Goal: Task Accomplishment & Management: Manage account settings

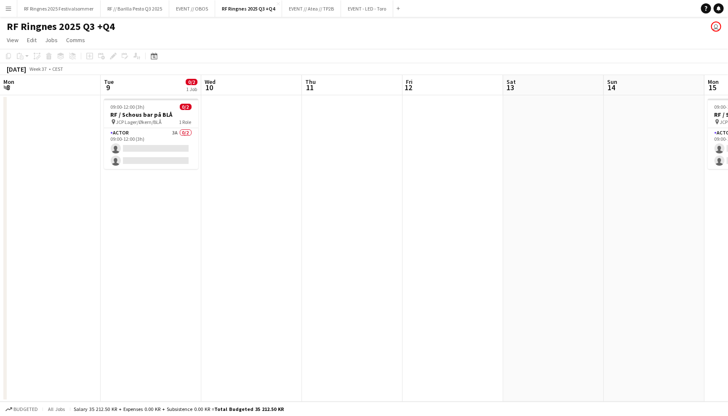
scroll to position [0, 308]
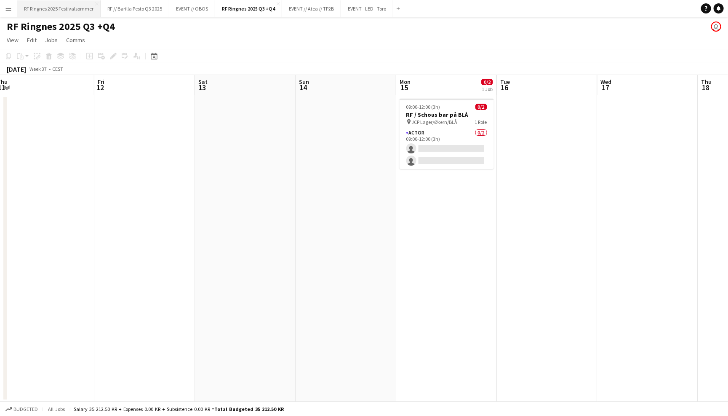
click at [80, 6] on button "RF Ringnes 2025 Festivalsommer Close" at bounding box center [58, 8] width 83 height 16
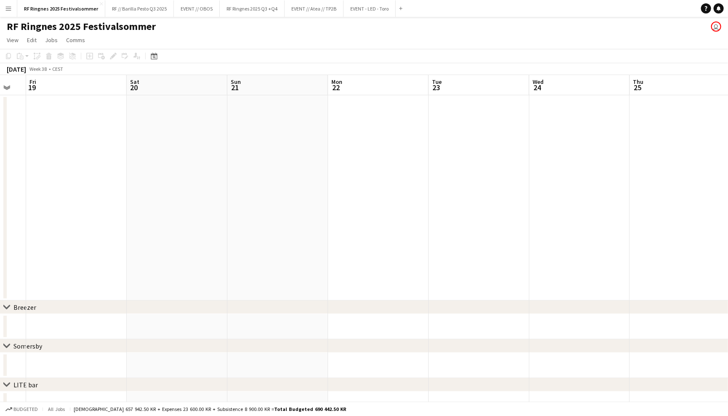
scroll to position [0, 278]
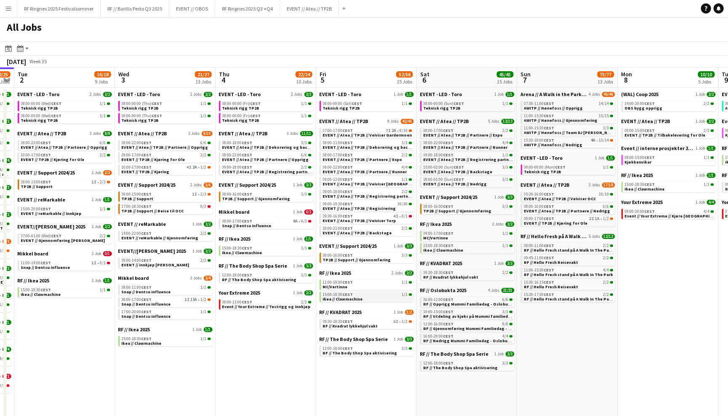
scroll to position [0, 227]
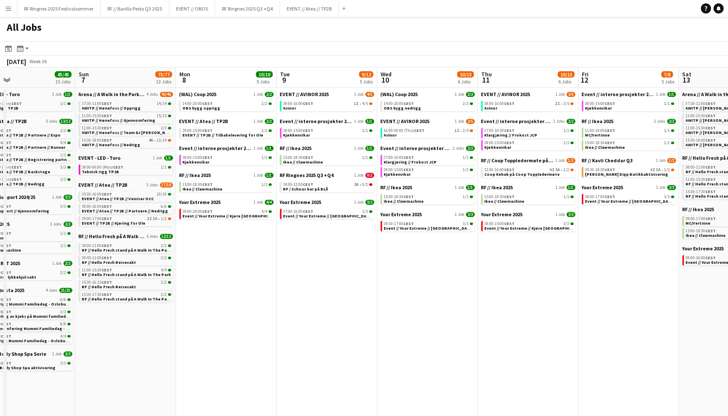
click at [593, 0] on app-navbar "Menu Boards Boards Boards All jobs Status Workforce Workforce My Workforce Recr…" at bounding box center [364, 8] width 728 height 17
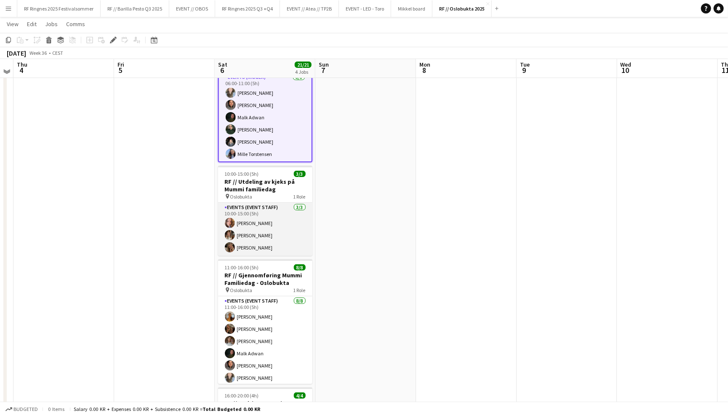
scroll to position [61, 0]
click at [292, 225] on app-card-role "Events (Event Staff) 3/3 10:00-15:00 (5h) Maya Isaksen Maria Egeland Hedda Bjar…" at bounding box center [265, 228] width 94 height 53
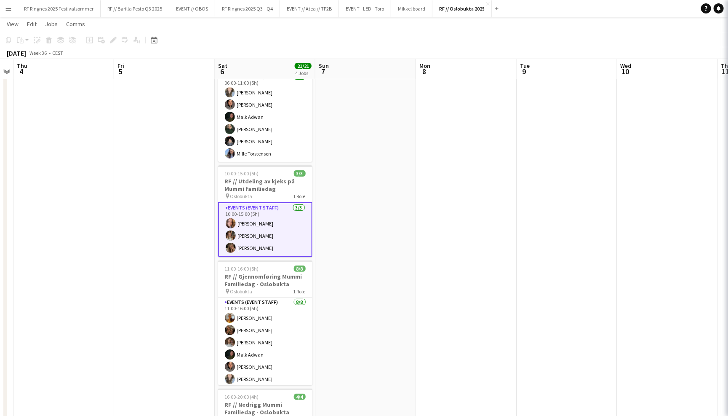
scroll to position [1, 0]
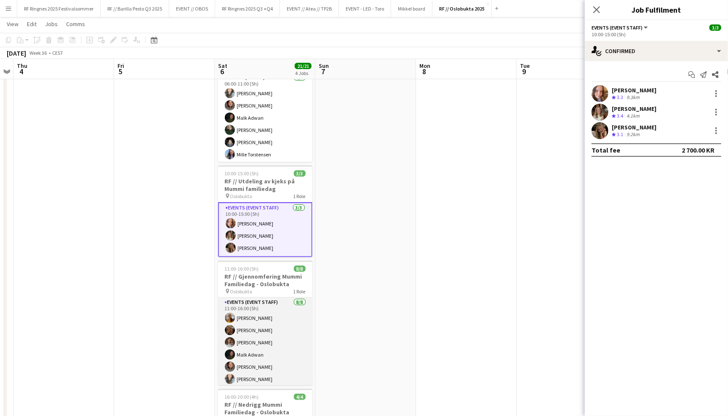
click at [263, 367] on app-card-role "Events (Event Staff) 8/8 11:00-16:00 (5h) Sofia Sgarioto Selin Norvik Kowthar A…" at bounding box center [265, 354] width 94 height 114
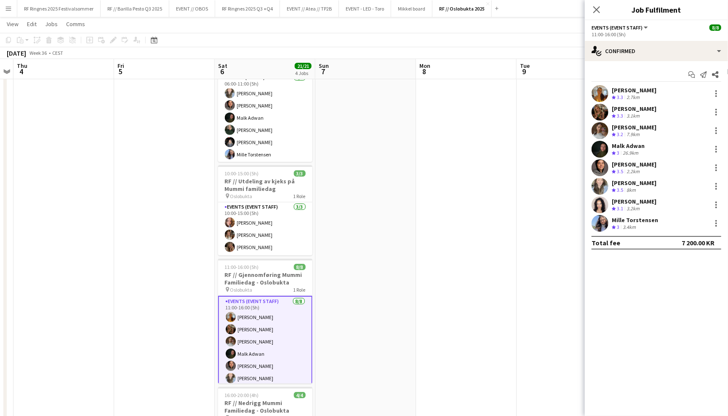
click at [603, 218] on app-user-avatar at bounding box center [600, 223] width 17 height 17
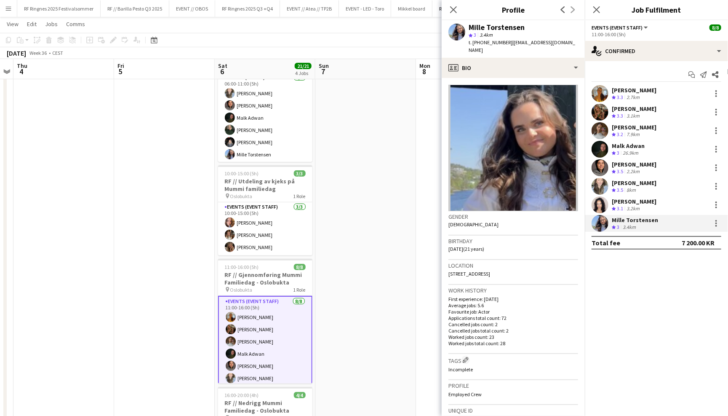
click at [603, 199] on app-user-avatar at bounding box center [600, 204] width 17 height 17
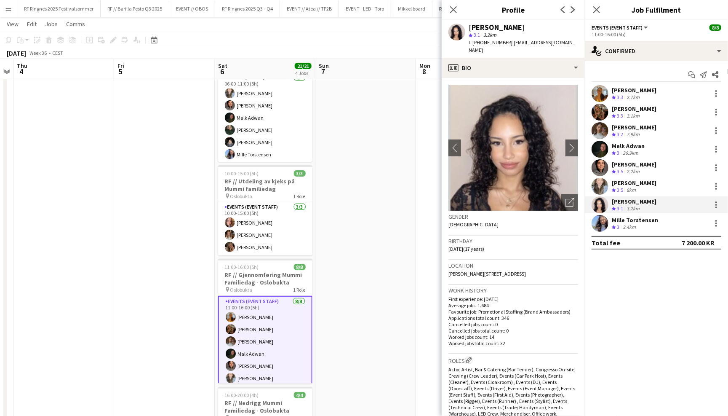
click at [602, 190] on app-user-avatar at bounding box center [600, 186] width 17 height 17
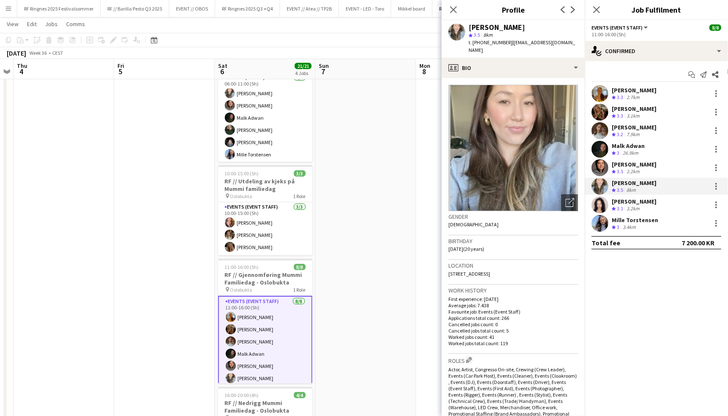
click at [605, 173] on app-user-avatar at bounding box center [600, 167] width 17 height 17
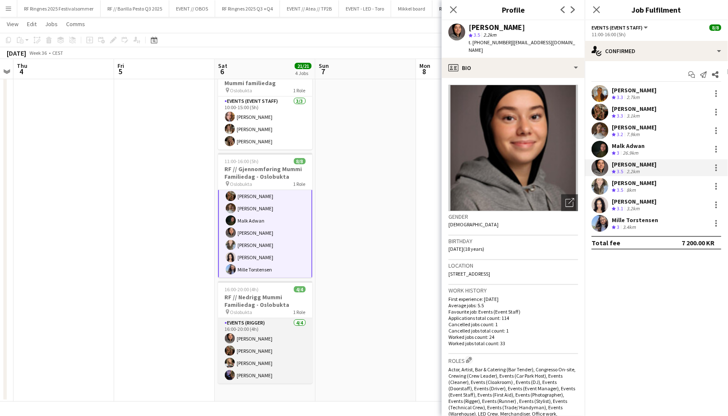
scroll to position [166, 0]
click at [286, 356] on app-card-role "Events (Rigger) 4/4 16:00-20:00 (4h) Alaa Barrar Selin Norvik Marte Jensen Mo M…" at bounding box center [265, 350] width 94 height 65
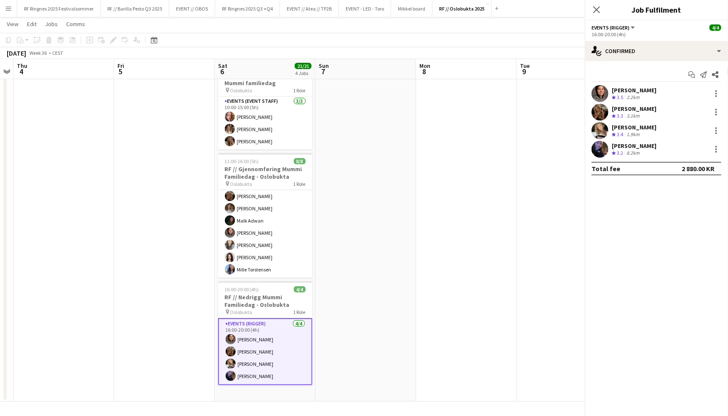
scroll to position [26, 0]
click at [605, 112] on app-user-avatar at bounding box center [600, 112] width 17 height 17
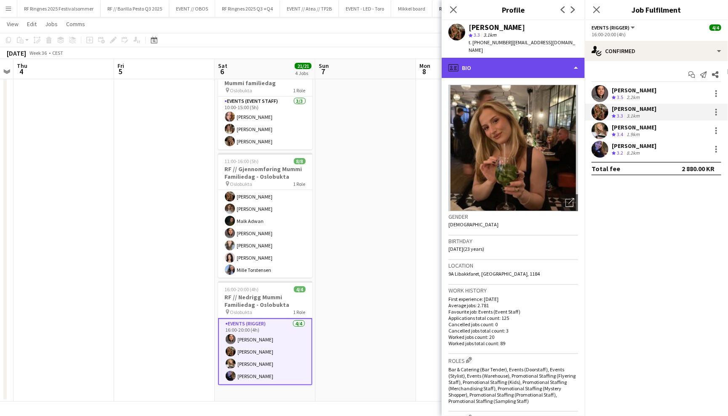
click at [567, 67] on div "profile Bio" at bounding box center [513, 68] width 143 height 20
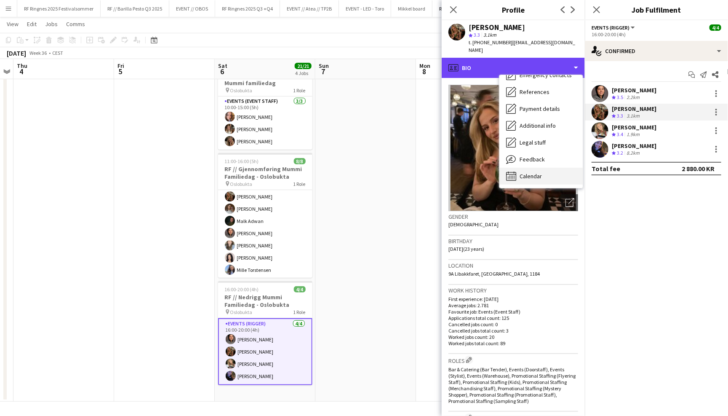
scroll to position [79, 0]
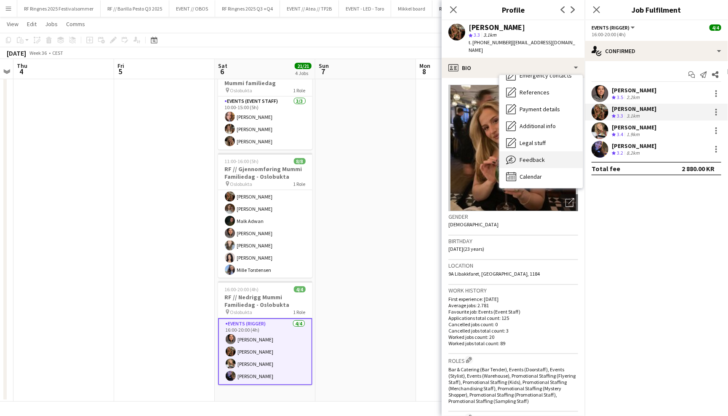
click at [555, 158] on div "Feedback Feedback" at bounding box center [541, 159] width 83 height 17
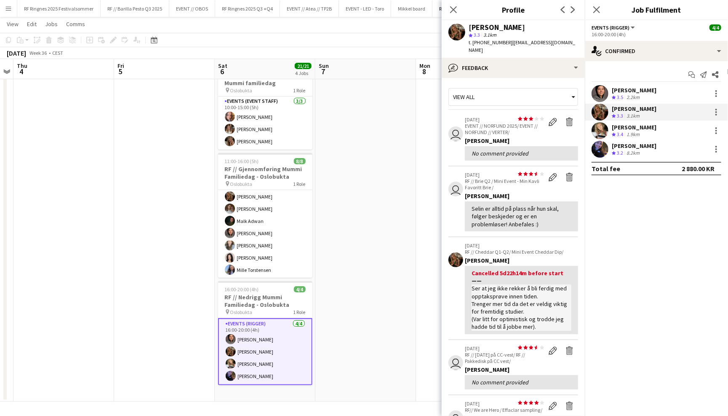
click at [601, 148] on app-user-avatar at bounding box center [600, 149] width 17 height 17
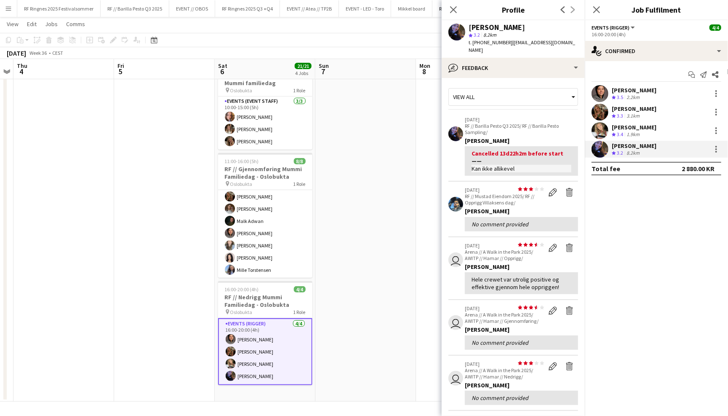
click at [599, 131] on app-user-avatar at bounding box center [600, 130] width 17 height 17
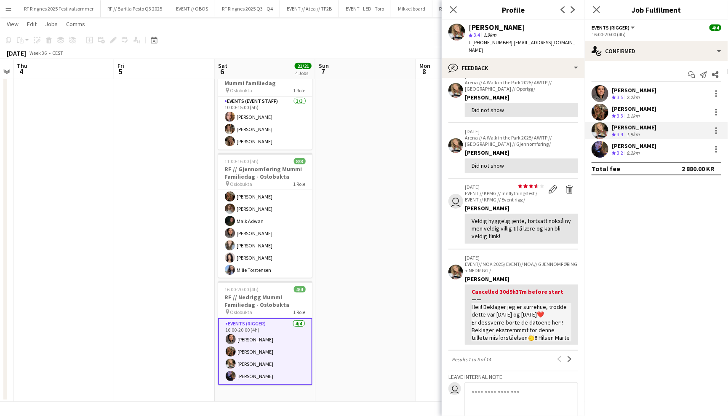
scroll to position [102, 0]
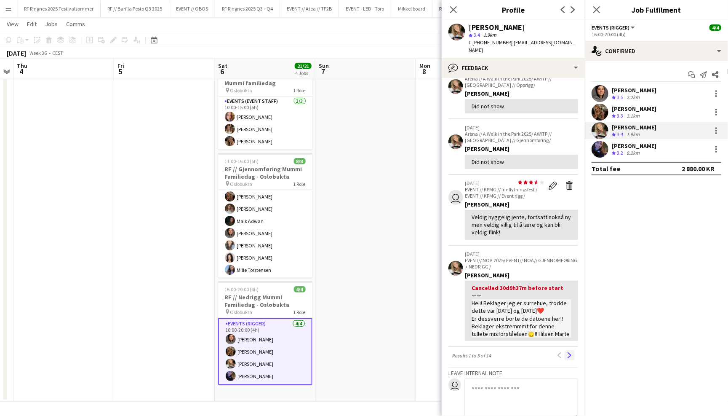
click at [566, 350] on button "Next" at bounding box center [570, 355] width 10 height 10
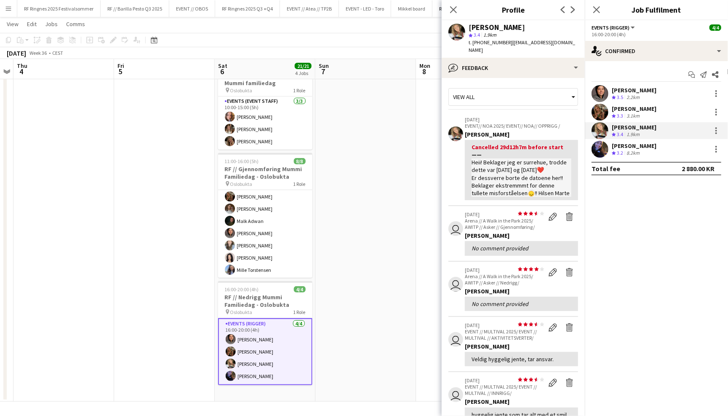
click at [603, 144] on app-user-avatar at bounding box center [600, 149] width 17 height 17
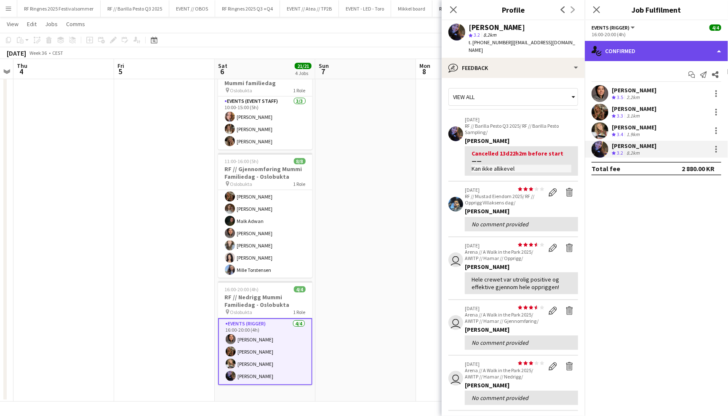
click at [637, 55] on div "single-neutral-actions-check-2 Confirmed" at bounding box center [656, 51] width 143 height 20
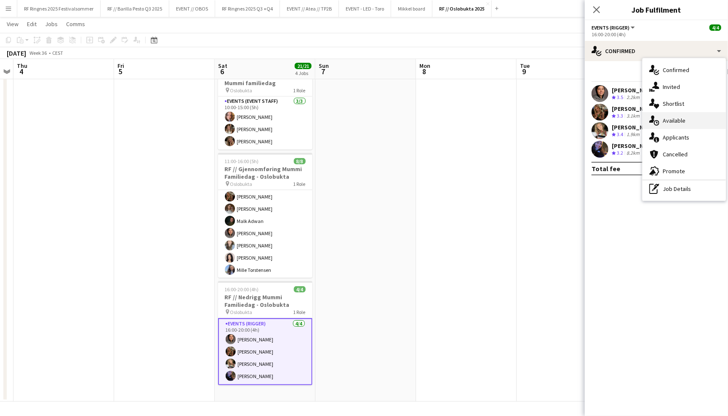
click at [678, 119] on div "single-neutral-actions-upload Available" at bounding box center [684, 120] width 83 height 17
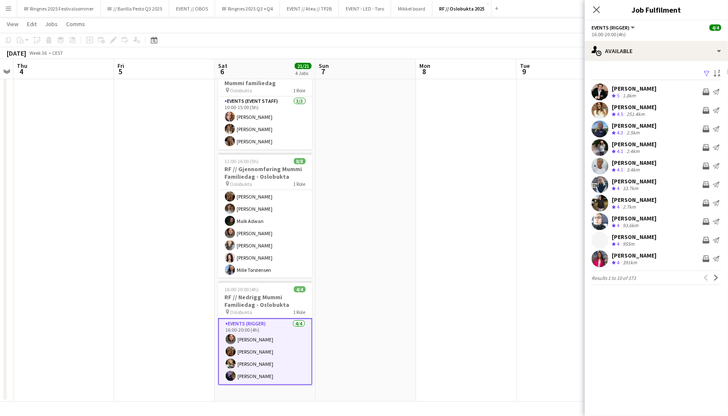
click at [603, 88] on app-user-avatar at bounding box center [600, 91] width 17 height 17
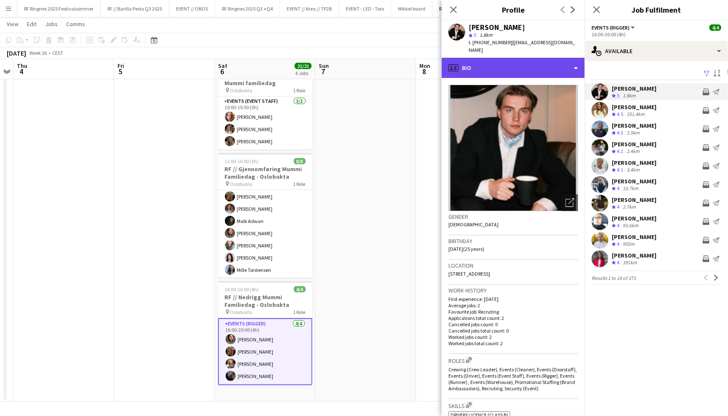
click at [577, 70] on div "profile Bio" at bounding box center [513, 68] width 143 height 20
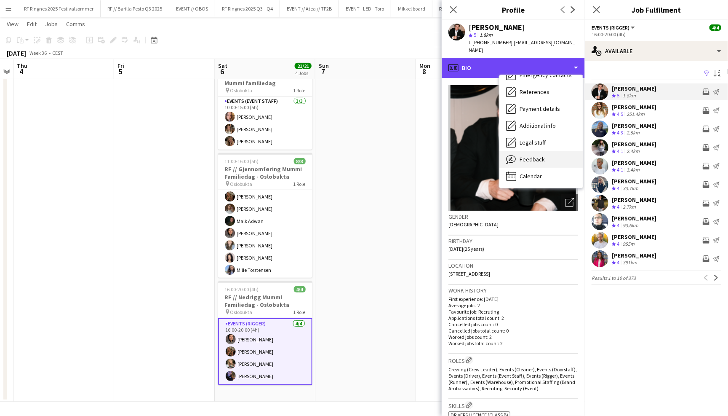
scroll to position [79, 0]
click at [555, 156] on div "Feedback Feedback" at bounding box center [541, 159] width 83 height 17
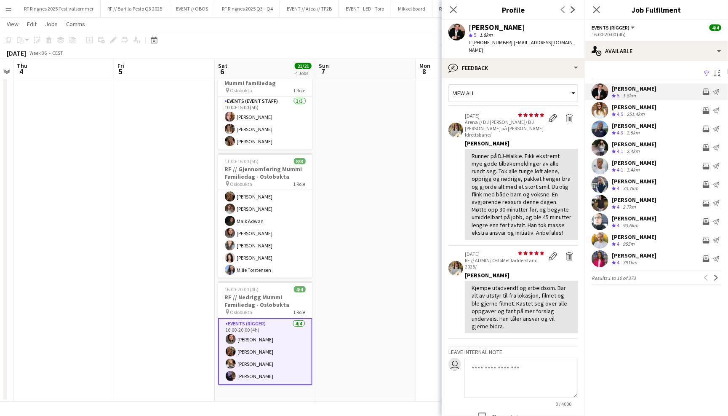
scroll to position [3, 0]
click at [603, 150] on app-user-avatar at bounding box center [600, 147] width 17 height 17
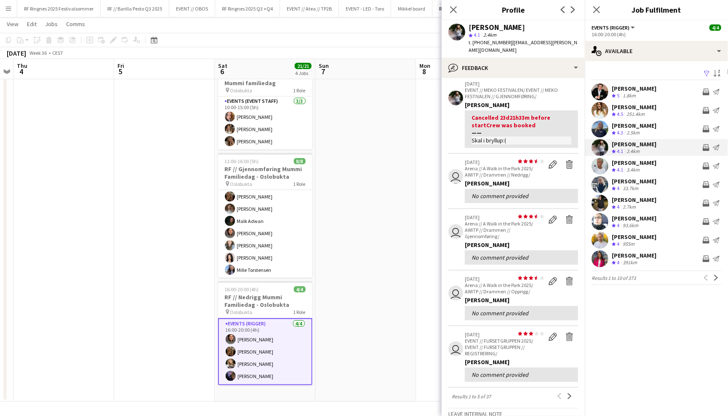
scroll to position [43, 0]
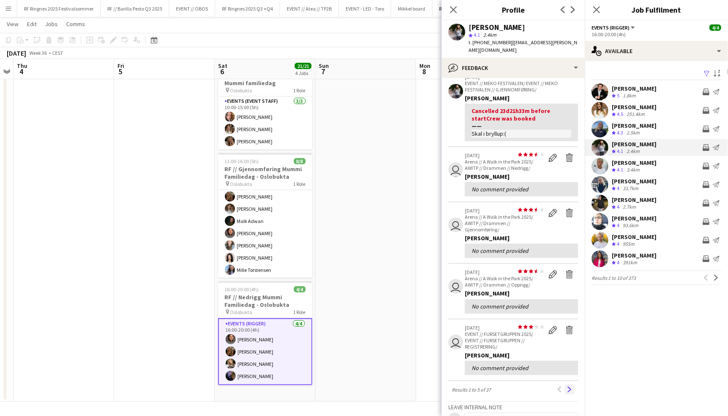
click at [569, 384] on button "Next" at bounding box center [570, 389] width 10 height 10
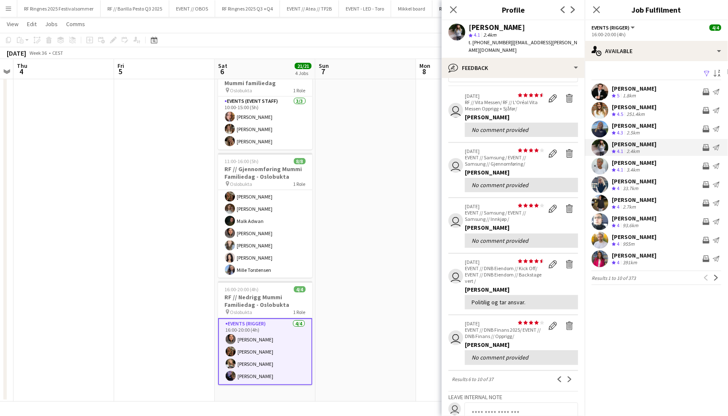
scroll to position [33, 0]
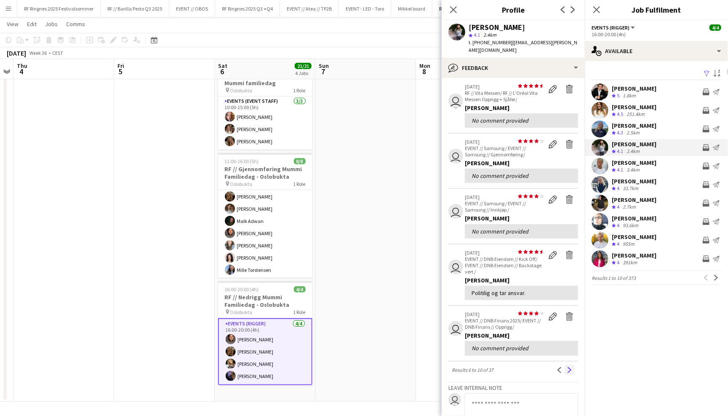
click at [569, 367] on app-icon "Next" at bounding box center [570, 370] width 6 height 6
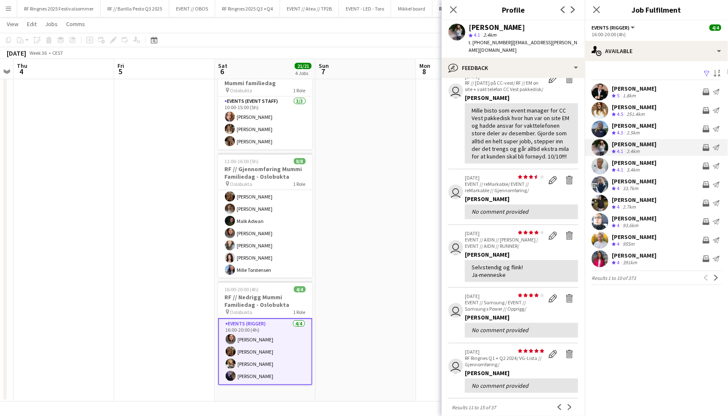
scroll to position [81, 0]
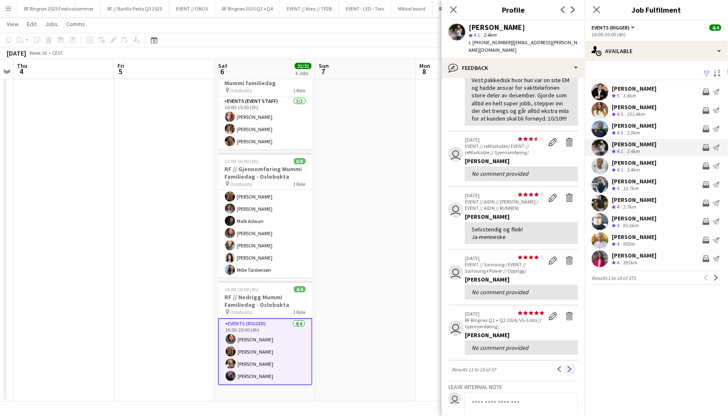
click at [566, 364] on button "Next" at bounding box center [570, 369] width 10 height 10
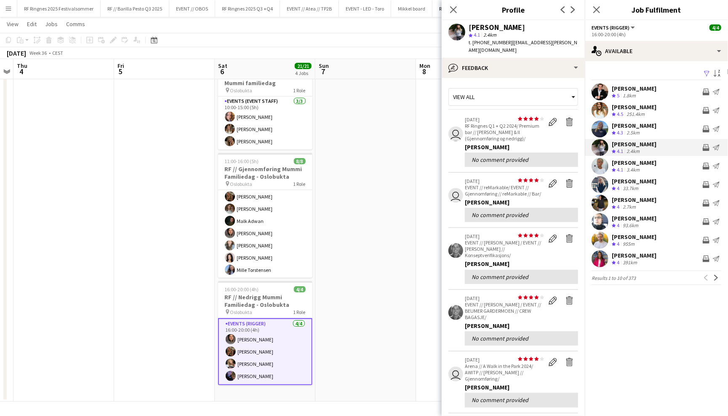
click at [567, 415] on app-icon "Next" at bounding box center [570, 422] width 6 height 6
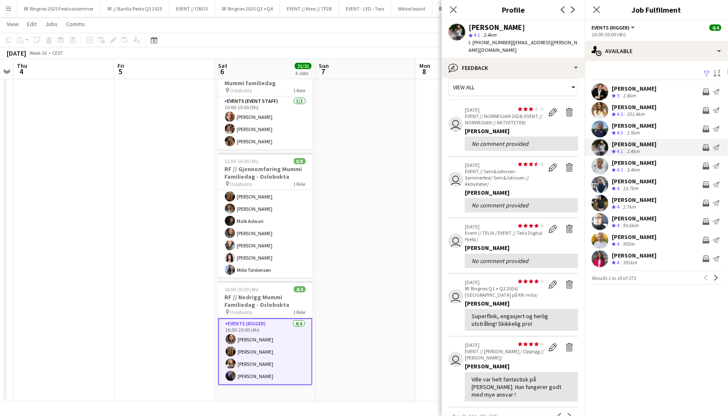
scroll to position [13, 0]
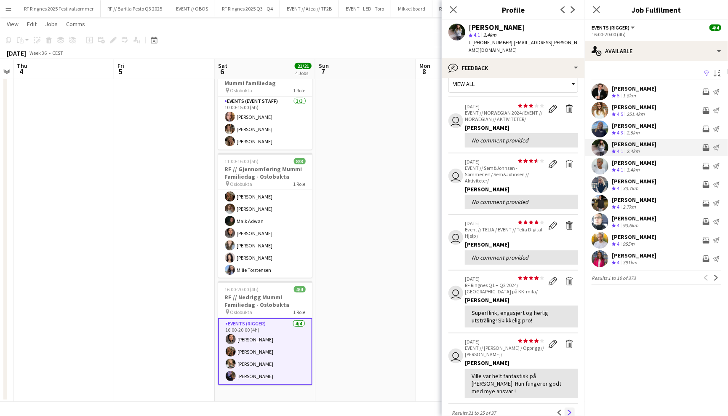
click at [572, 409] on app-icon "Next" at bounding box center [570, 412] width 6 height 6
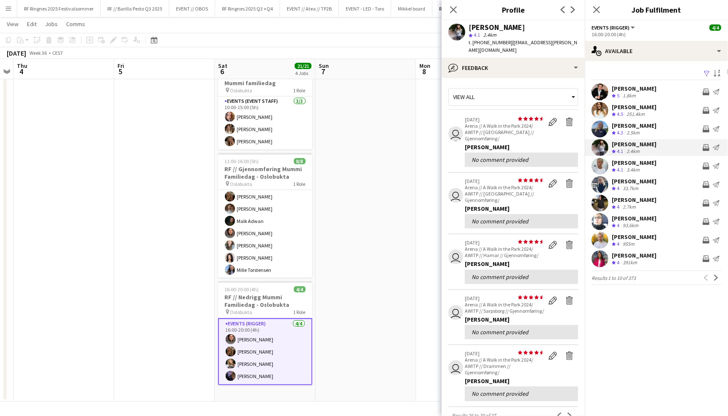
click at [571, 383] on div "View all user star star star star star star star star star star 28-08-2024 Aren…" at bounding box center [514, 307] width 130 height 444
click at [571, 412] on app-icon "Next" at bounding box center [570, 415] width 6 height 6
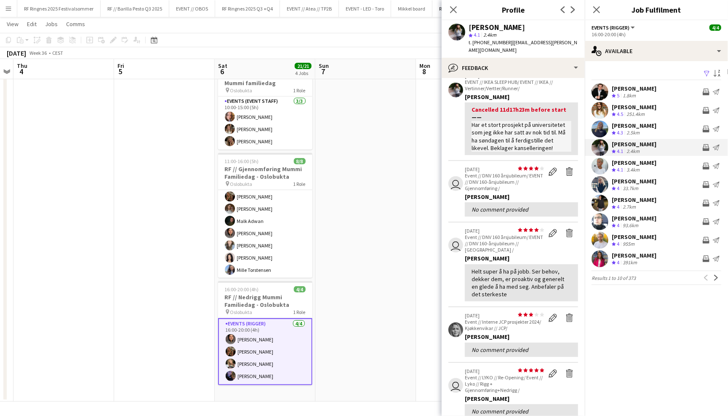
scroll to position [46, 0]
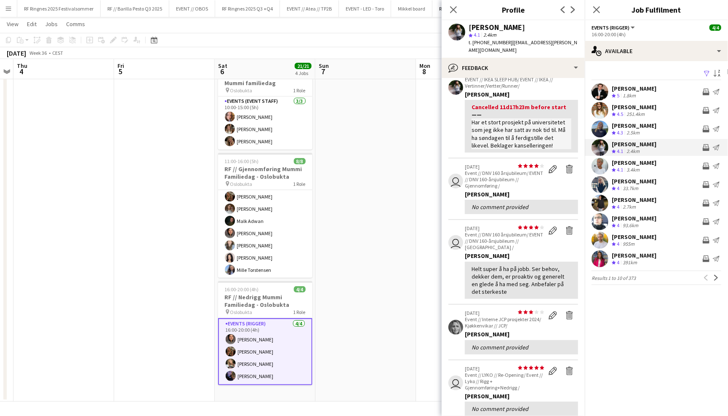
click at [605, 163] on app-user-avatar at bounding box center [600, 166] width 17 height 17
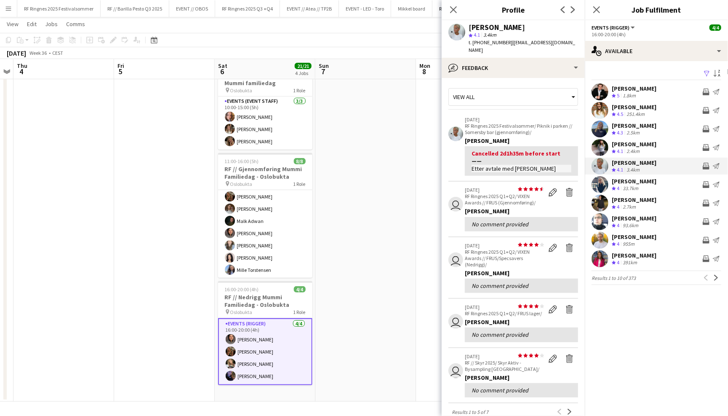
click at [597, 182] on app-user-avatar at bounding box center [600, 184] width 17 height 17
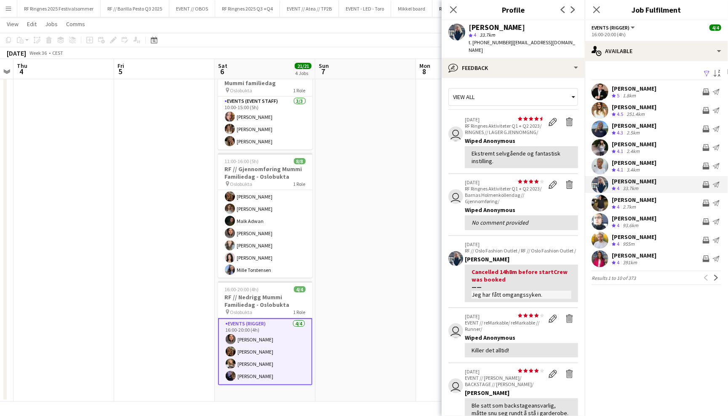
click at [599, 131] on app-user-avatar at bounding box center [600, 128] width 17 height 17
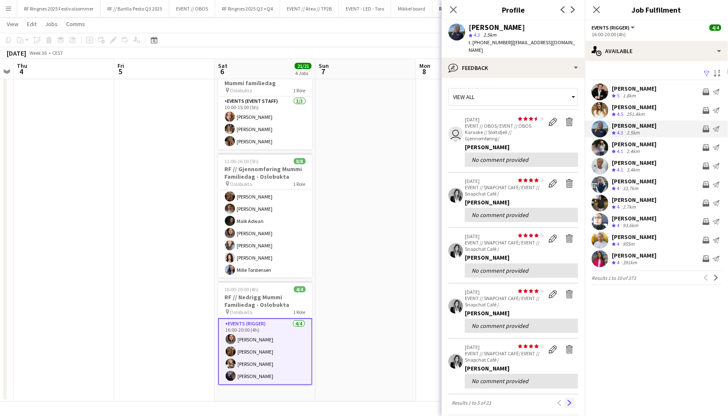
click at [573, 398] on button "Next" at bounding box center [570, 403] width 10 height 10
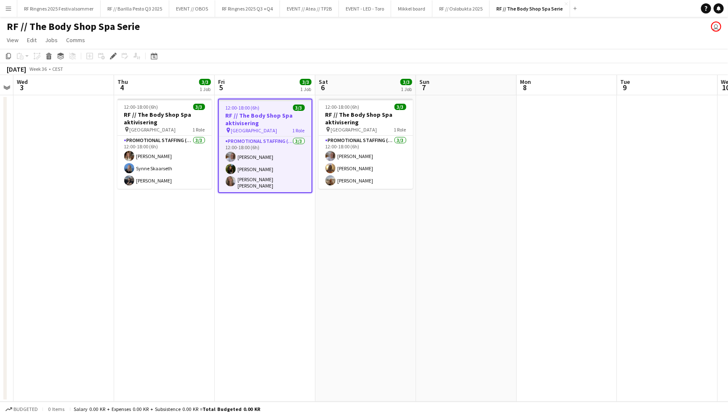
click at [469, 45] on app-page-menu "View Day view expanded Day view collapsed Month view Date picker Jump to today …" at bounding box center [364, 41] width 728 height 16
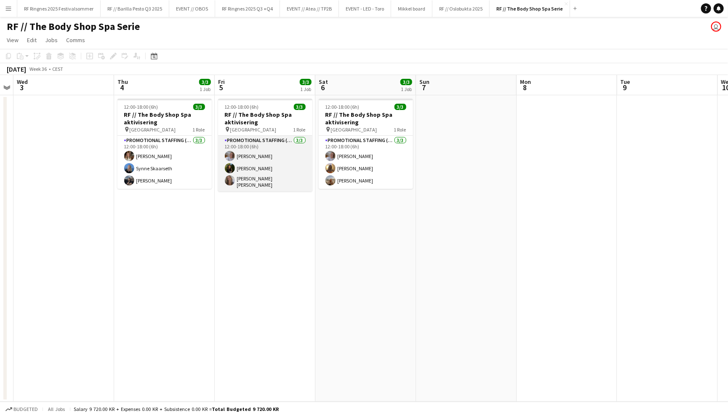
click at [278, 157] on app-card-role "Promotional Staffing (Promotional Staff) 3/3 12:00-18:00 (6h) Tina Raugstad Glo…" at bounding box center [265, 164] width 94 height 56
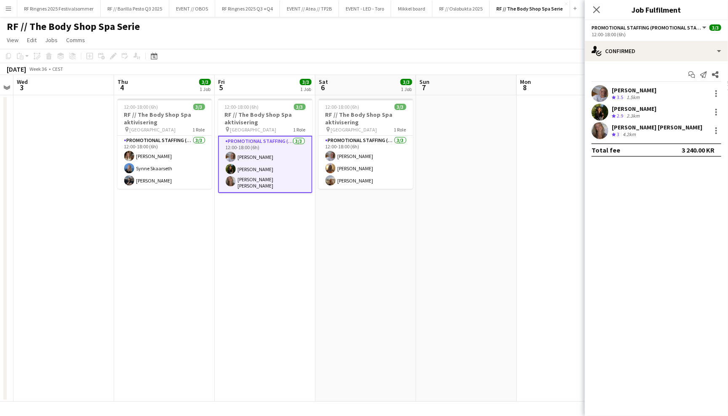
click at [603, 126] on app-user-avatar at bounding box center [600, 130] width 17 height 17
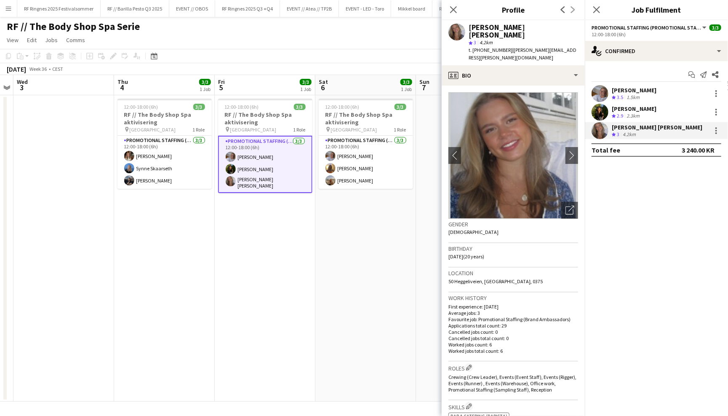
click at [599, 107] on app-user-avatar at bounding box center [600, 112] width 17 height 17
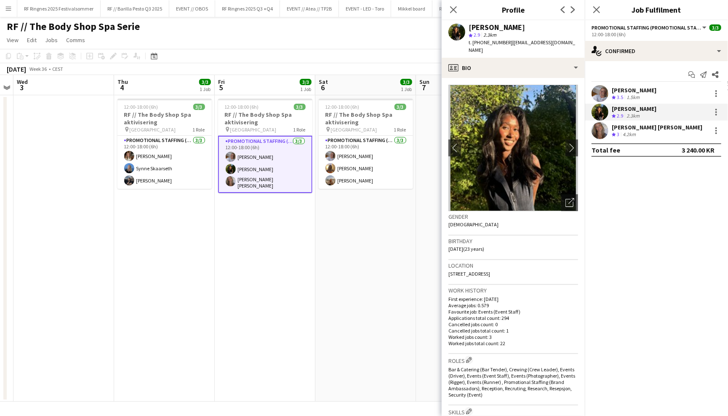
click at [600, 89] on app-user-avatar at bounding box center [600, 93] width 17 height 17
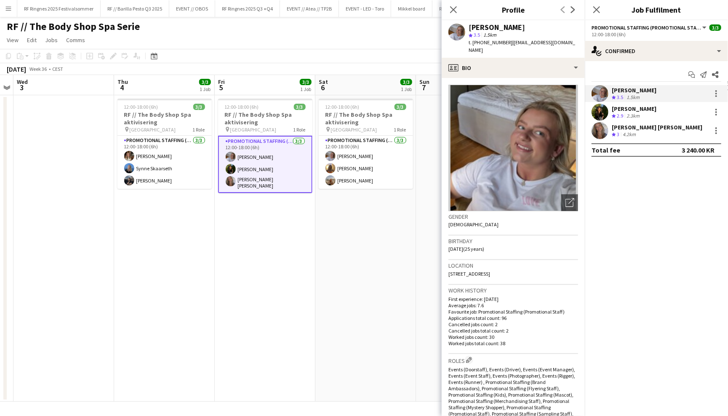
click at [601, 109] on app-user-avatar at bounding box center [600, 112] width 17 height 17
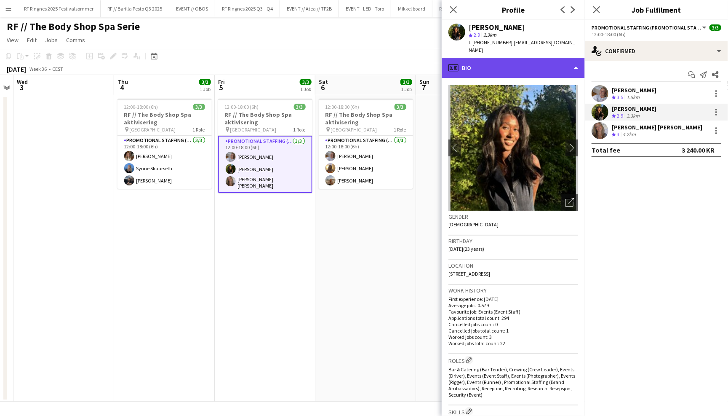
click at [561, 63] on div "profile Bio" at bounding box center [513, 68] width 143 height 20
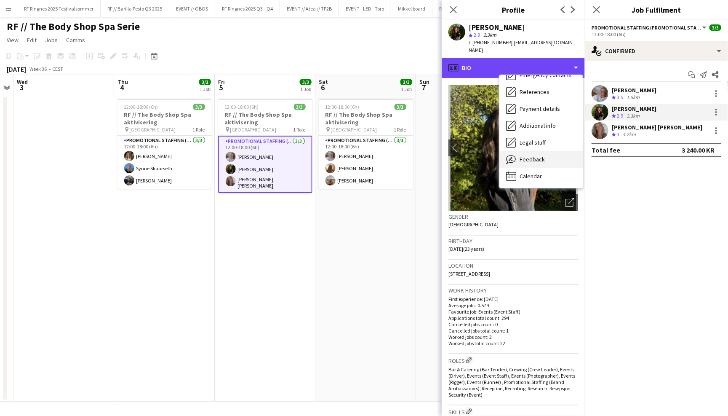
scroll to position [79, 0]
click at [562, 153] on div "Feedback Feedback" at bounding box center [541, 159] width 83 height 17
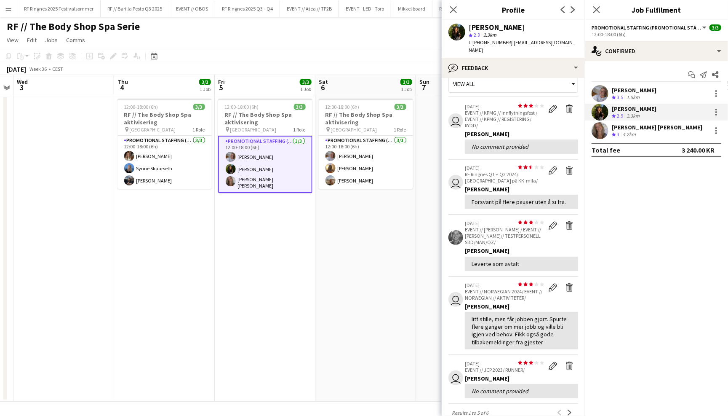
scroll to position [15, 0]
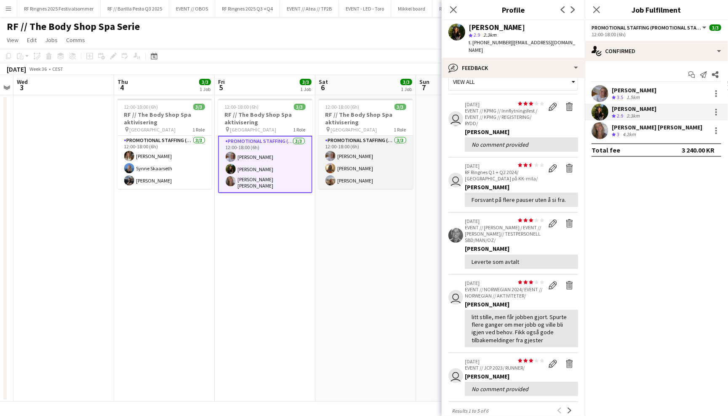
click at [351, 160] on app-card-role "Promotional Staffing (Promotional Staff) 3/3 12:00-18:00 (6h) Tina Raugstad Emi…" at bounding box center [366, 162] width 94 height 53
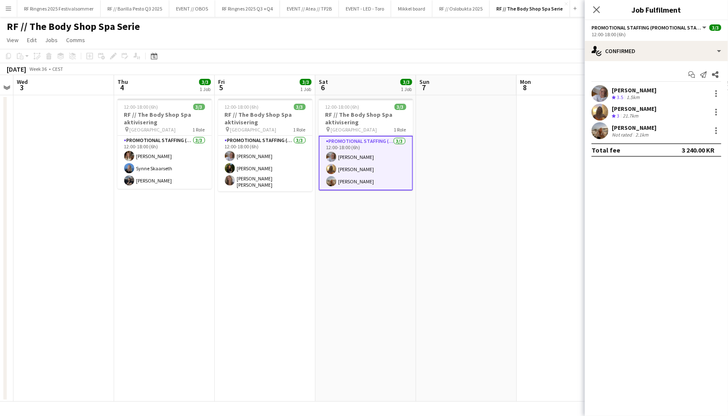
click at [606, 111] on app-user-avatar at bounding box center [600, 112] width 17 height 17
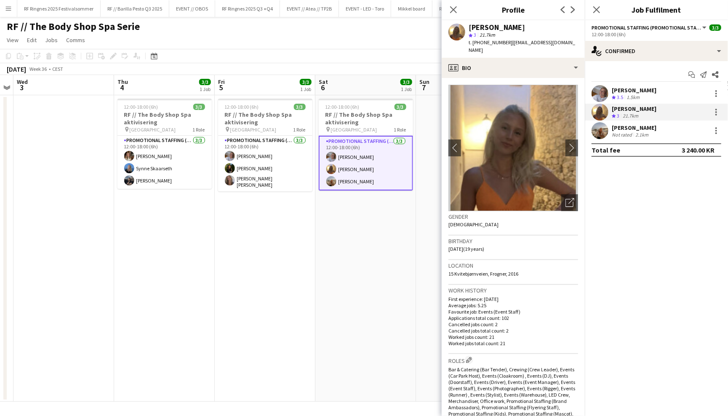
click at [599, 129] on app-user-avatar at bounding box center [600, 130] width 17 height 17
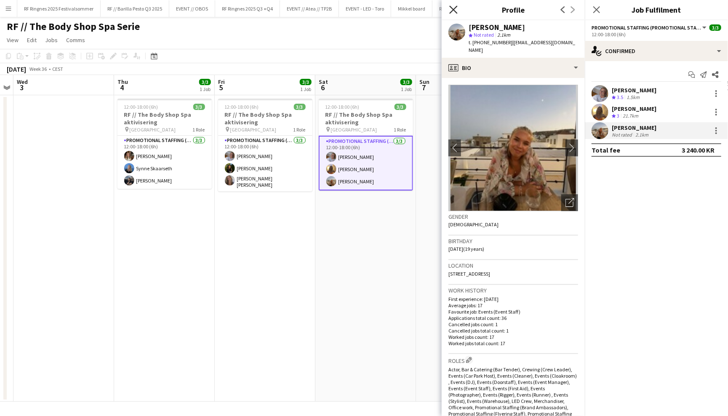
click at [456, 9] on icon "Close pop-in" at bounding box center [454, 9] width 8 height 8
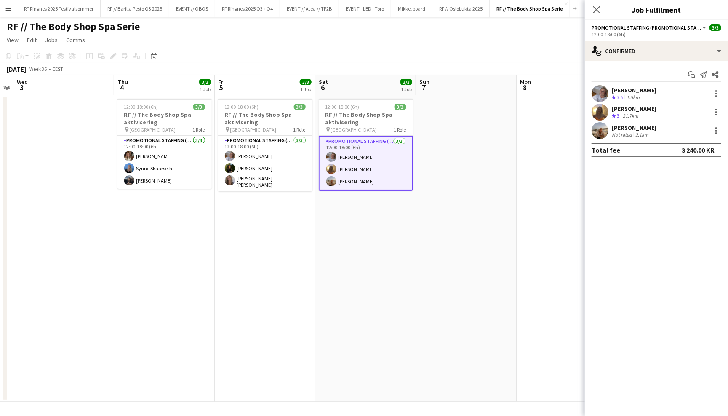
click at [454, 29] on div "RF // The Body Shop Spa Serie user" at bounding box center [364, 25] width 728 height 16
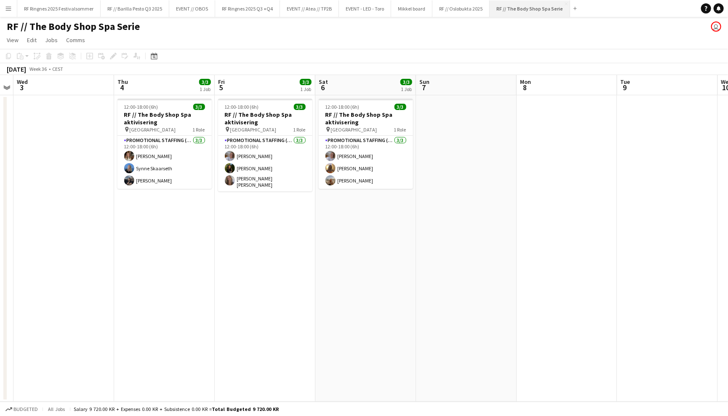
click at [567, 3] on button "RF // The Body Shop Spa Serie Close" at bounding box center [530, 8] width 80 height 16
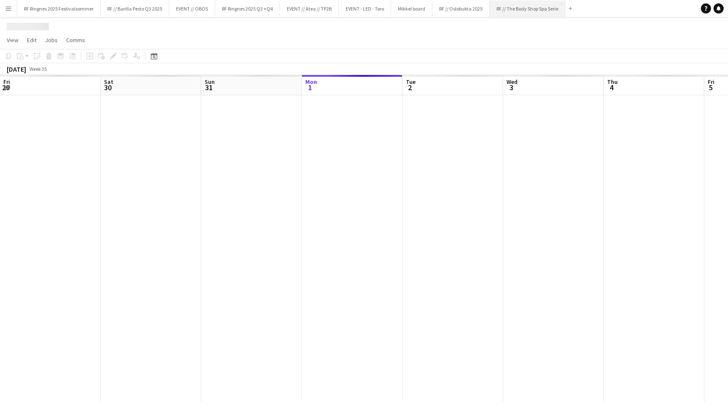
scroll to position [0, 201]
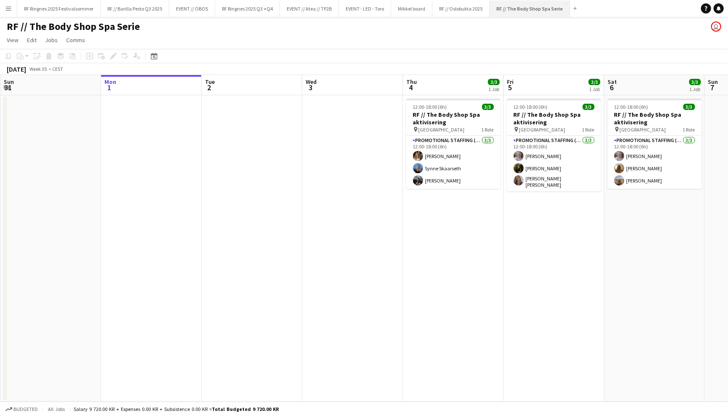
click at [567, 3] on button "RF // The Body Shop Spa Serie Close" at bounding box center [530, 8] width 80 height 16
click at [565, 4] on app-icon "Close" at bounding box center [566, 3] width 3 height 3
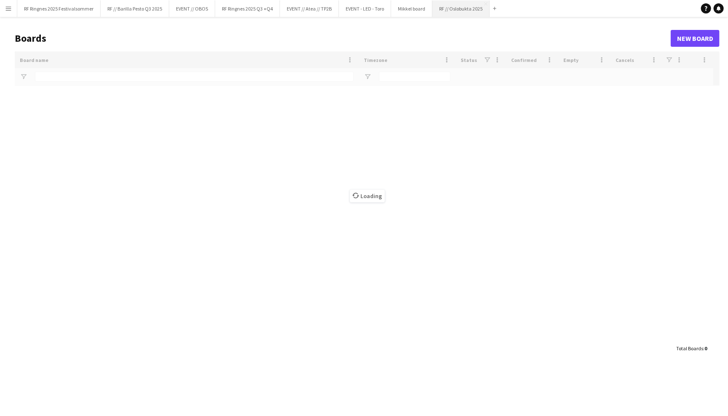
type input "*******"
